Goal: Information Seeking & Learning: Learn about a topic

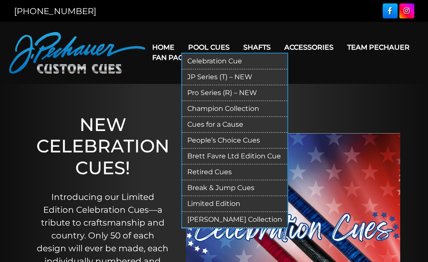
click at [206, 75] on link "JP Series (T) – NEW" at bounding box center [234, 77] width 105 height 16
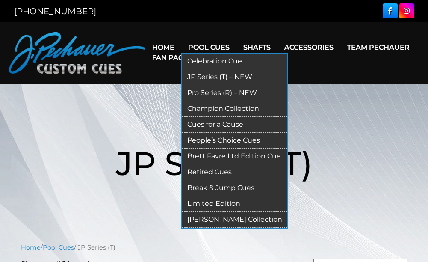
click at [213, 93] on link "Pro Series (R) – NEW" at bounding box center [234, 93] width 105 height 16
